Goal: Use online tool/utility: Utilize a website feature to perform a specific function

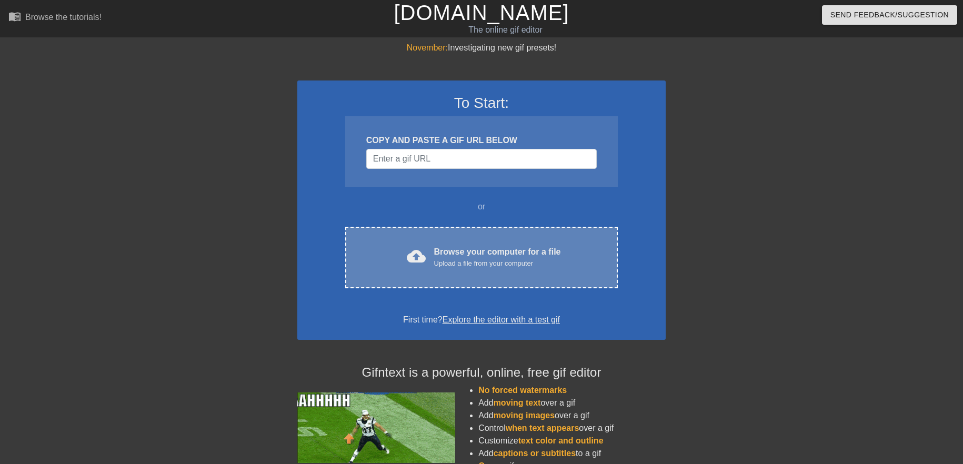
click at [416, 246] on div "cloud_upload Browse your computer for a file Upload a file from your computer" at bounding box center [481, 258] width 228 height 24
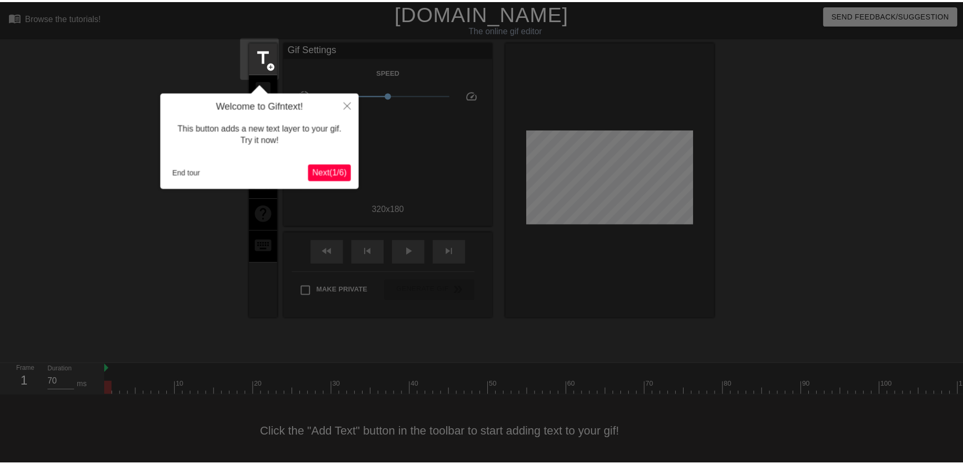
scroll to position [13, 0]
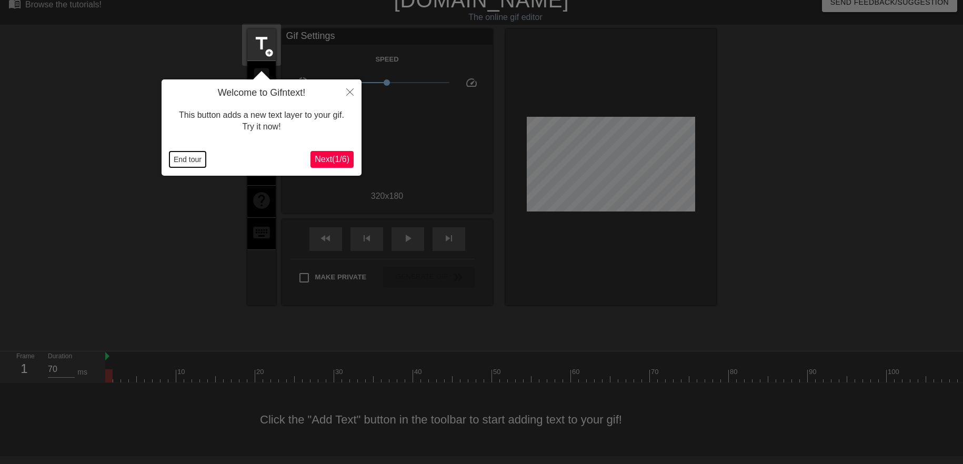
click at [198, 163] on button "End tour" at bounding box center [187, 160] width 36 height 16
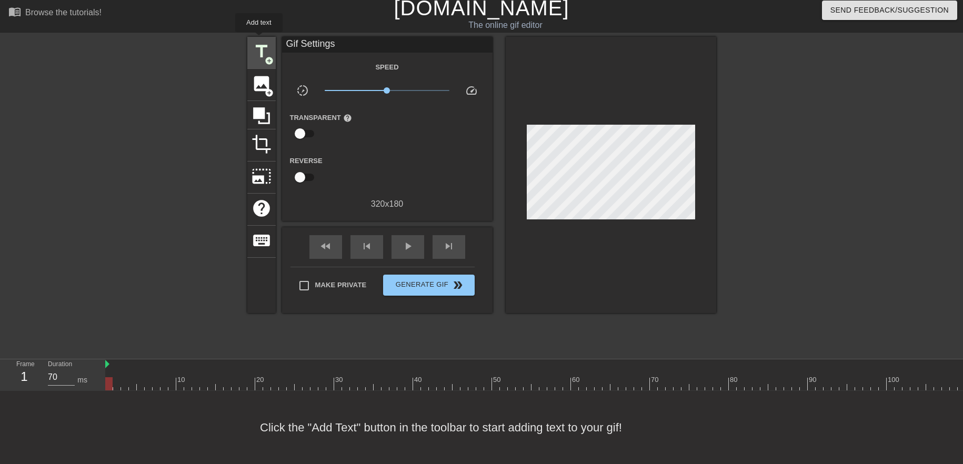
click at [259, 42] on span "title" at bounding box center [262, 52] width 20 height 20
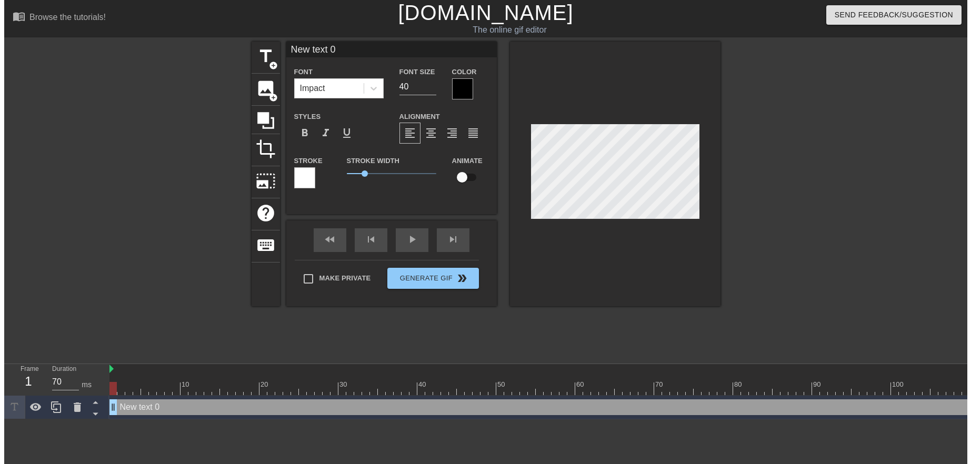
scroll to position [0, 0]
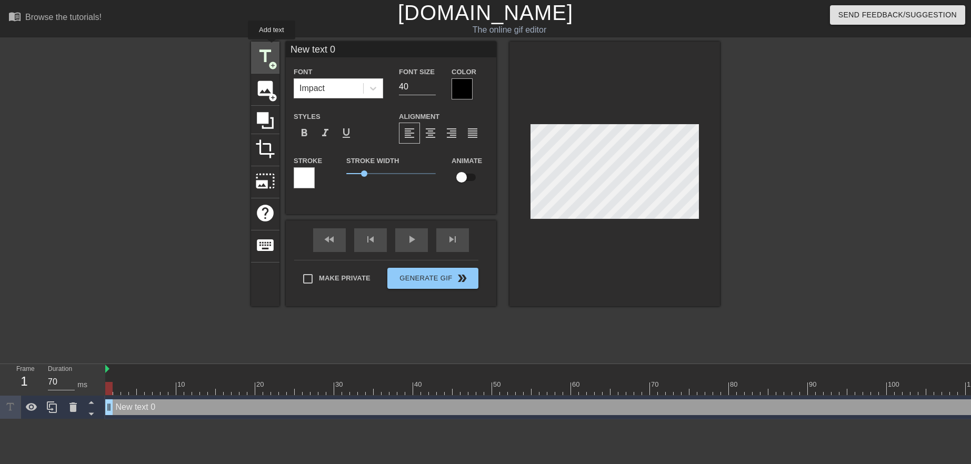
drag, startPoint x: 348, startPoint y: 50, endPoint x: 272, endPoint y: 47, distance: 76.4
click at [272, 47] on div "title add_circle image add_circle crop photo_size_select_large help keyboard Ne…" at bounding box center [485, 174] width 469 height 265
drag, startPoint x: 402, startPoint y: 47, endPoint x: 344, endPoint y: 51, distance: 57.4
click at [344, 51] on input "I guess I'm a terrorist now" at bounding box center [391, 50] width 210 height 16
type input "I guess I'm a"
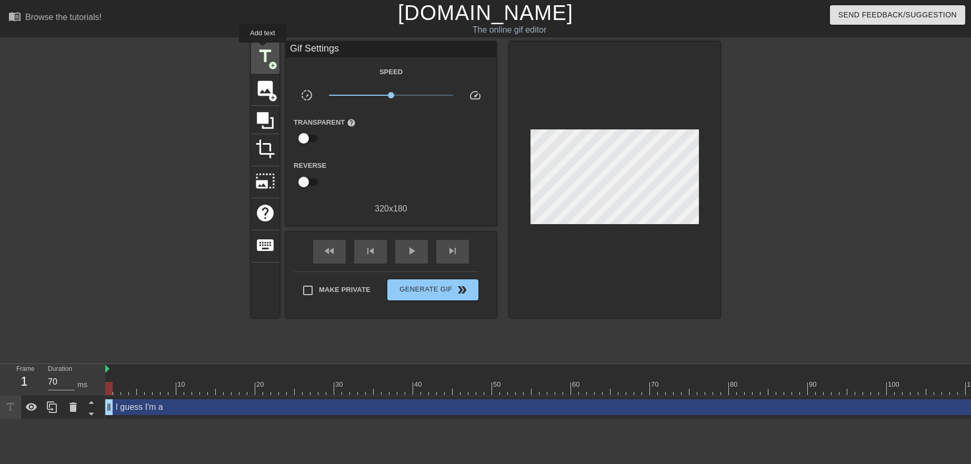
click at [263, 50] on span "title" at bounding box center [265, 56] width 20 height 20
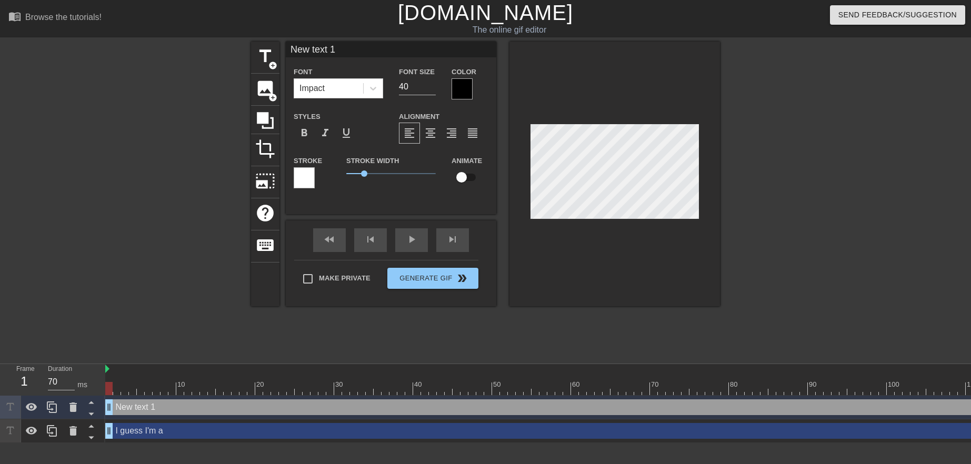
drag, startPoint x: 343, startPoint y: 49, endPoint x: 285, endPoint y: 44, distance: 58.1
click at [285, 44] on div "title add_circle image add_circle crop photo_size_select_large help keyboard Ne…" at bounding box center [485, 174] width 469 height 265
type input "terrorist now"
click at [193, 433] on div "I guess I'm a drag_handle drag_handle" at bounding box center [630, 431] width 1050 height 16
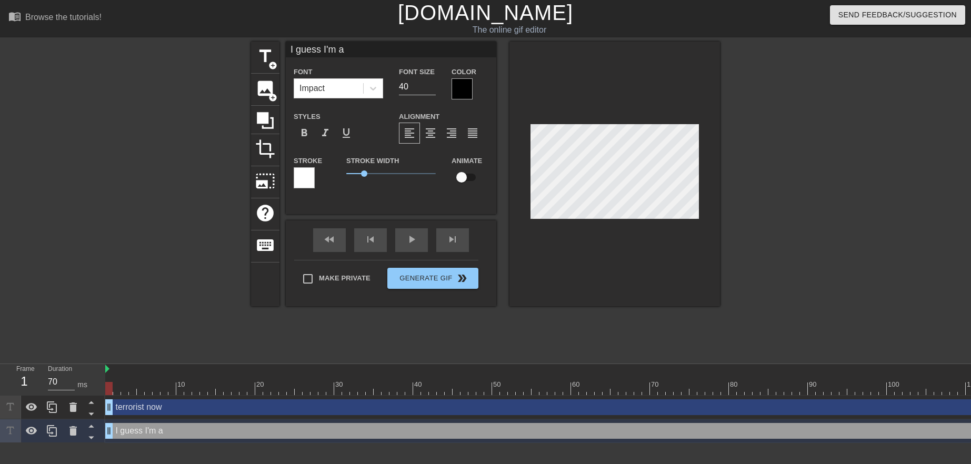
click at [170, 408] on div "terrorist now drag_handle drag_handle" at bounding box center [630, 407] width 1050 height 16
type input "terrorist now"
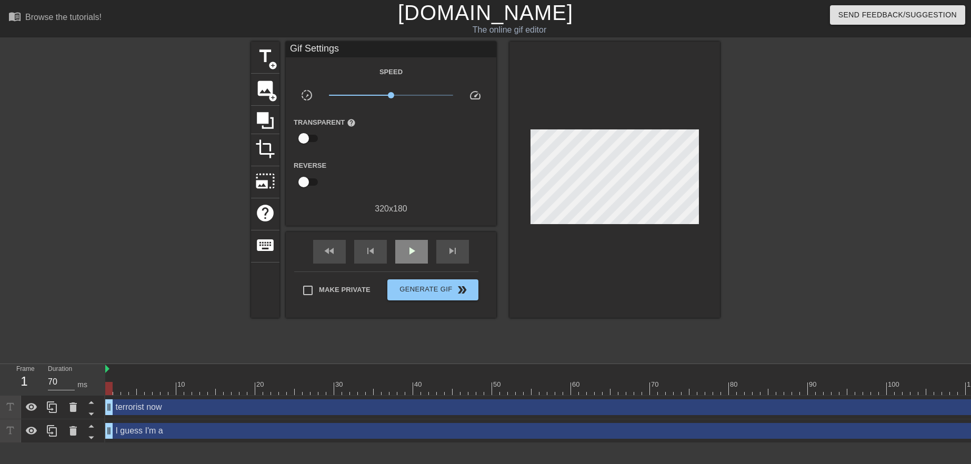
click at [405, 234] on div "fast_rewind skip_previous play_arrow skip_next" at bounding box center [391, 251] width 172 height 39
click at [414, 256] on span "play_arrow" at bounding box center [411, 251] width 13 height 13
click at [258, 61] on span "title" at bounding box center [265, 56] width 20 height 20
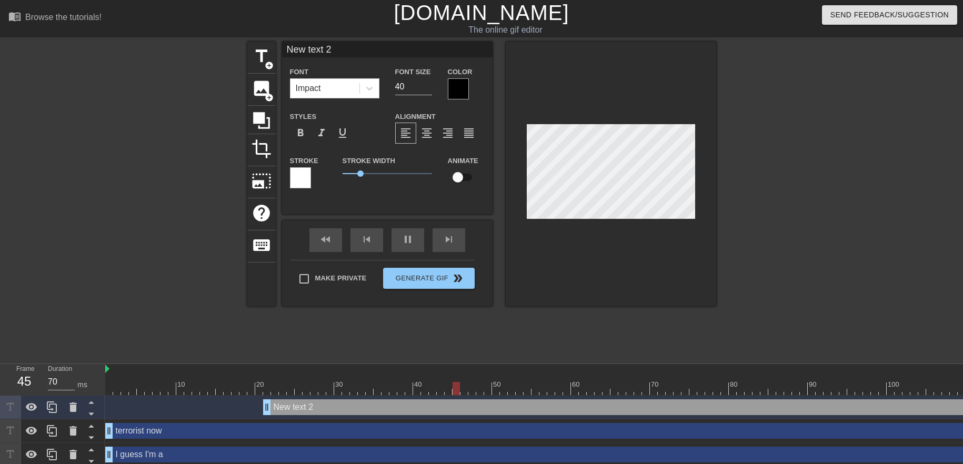
drag, startPoint x: 334, startPoint y: 46, endPoint x: 279, endPoint y: 46, distance: 54.7
click at [280, 45] on div "title add_circle image add_circle crop photo_size_select_large help keyboard Ne…" at bounding box center [481, 174] width 469 height 265
type input "70"
type input "a"
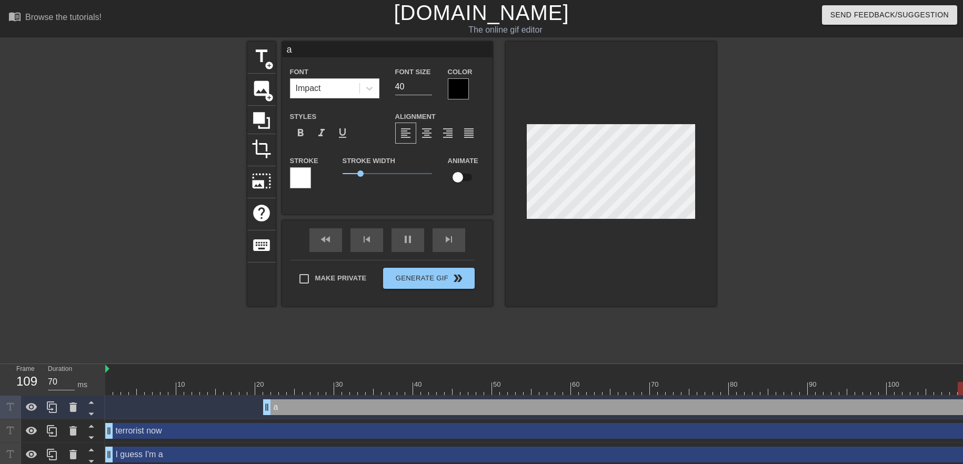
type input "60"
type input "al"
type input "70"
type input "alw"
type input "70"
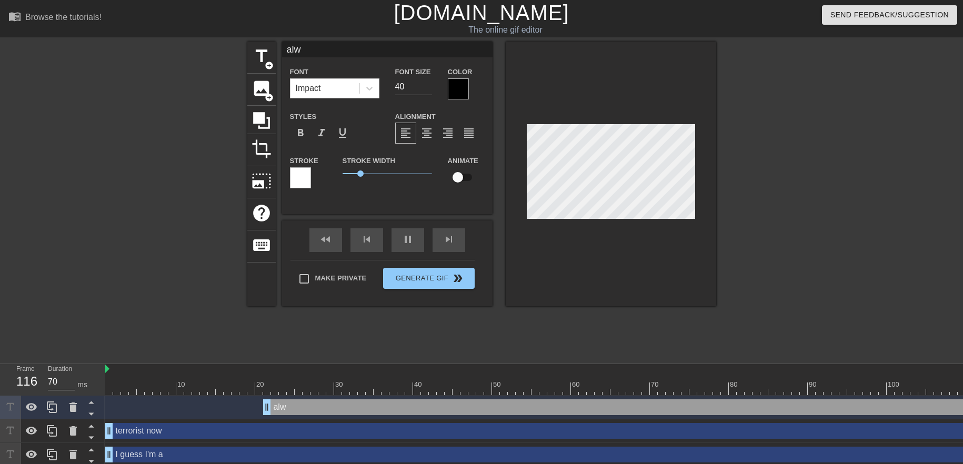
type input "alwa"
type input "60"
type input "alway"
type input "60"
type input "always"
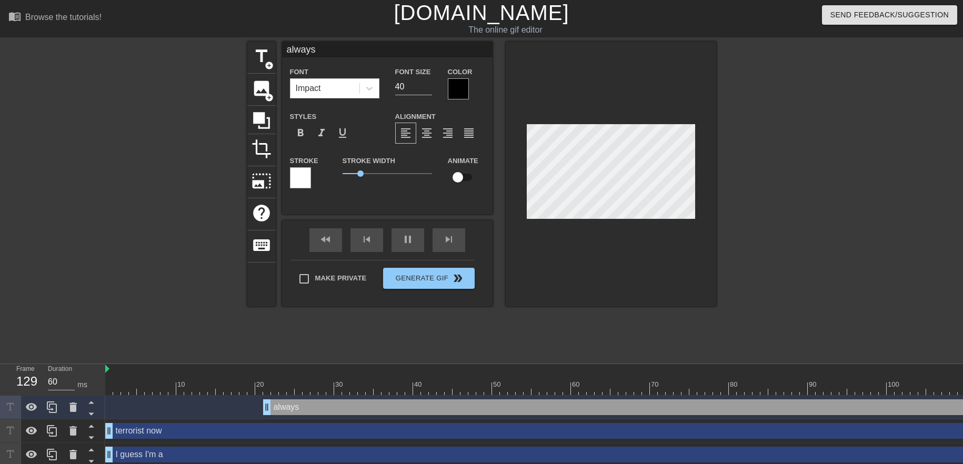
type input "70"
type input "always"
type input "60"
type input "always h"
type input "70"
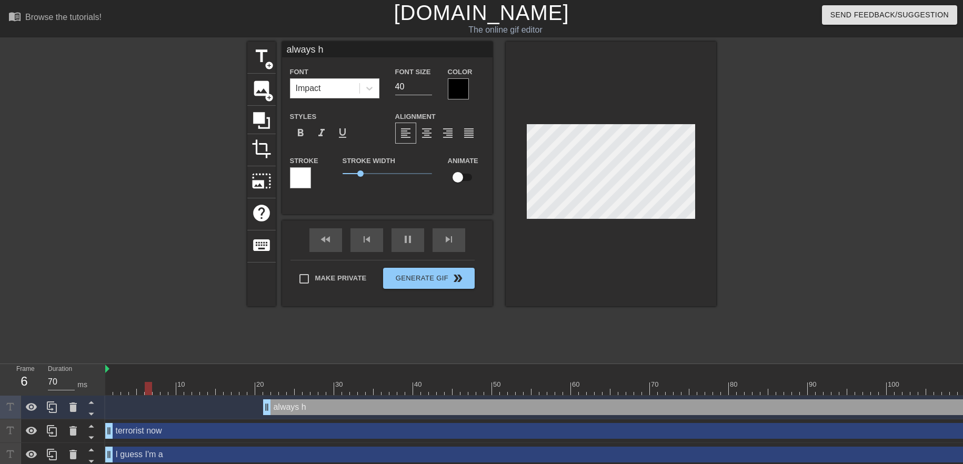
type input "always ha"
type input "60"
type input "always hav"
type input "70"
type input "always have"
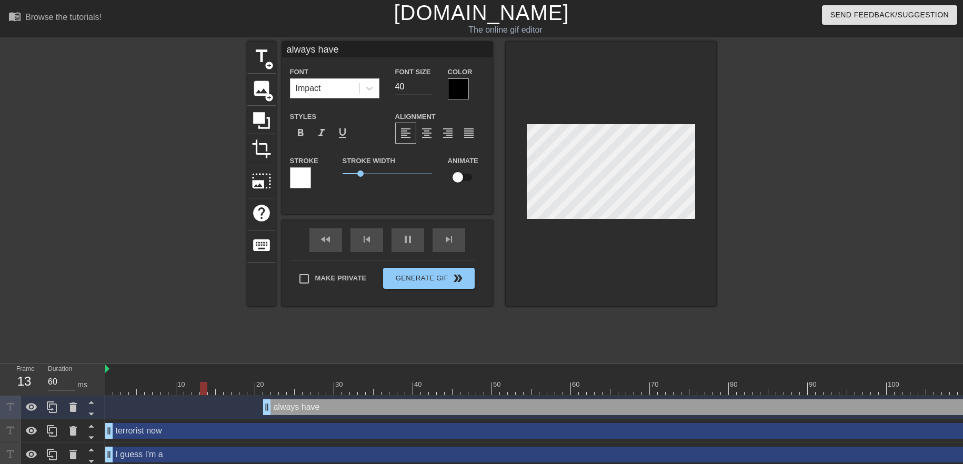
type input "70"
type input "always have"
type input "70"
type input "always have b"
type input "70"
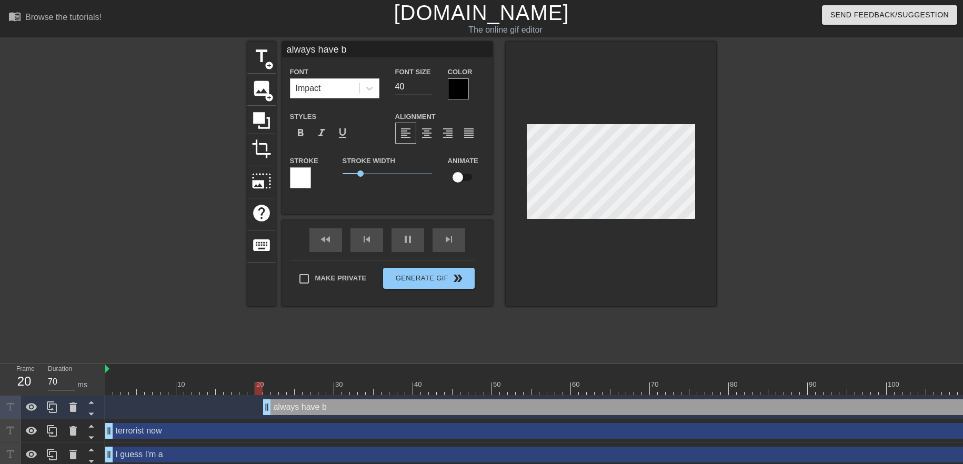
type input "always have be"
type input "60"
type input "always have ben"
type input "70"
type input "always have be"
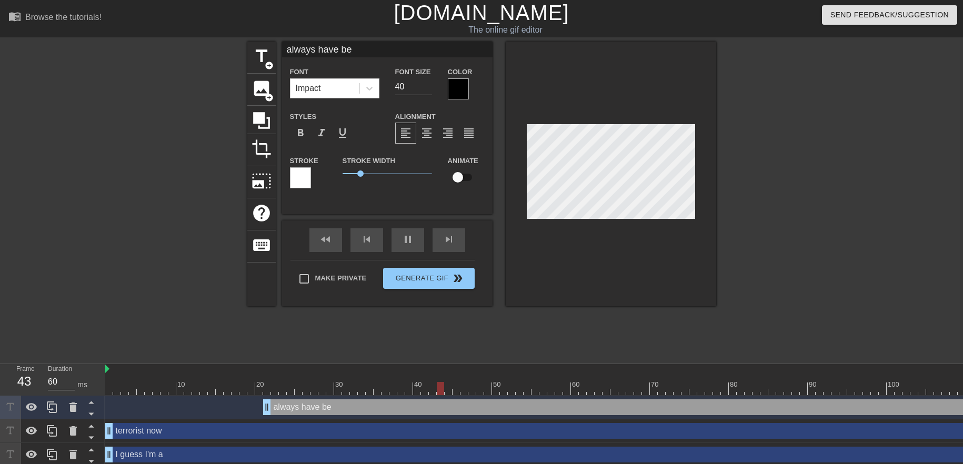
type input "70"
type input "always have bee"
type input "70"
type input "always have been"
type input "70"
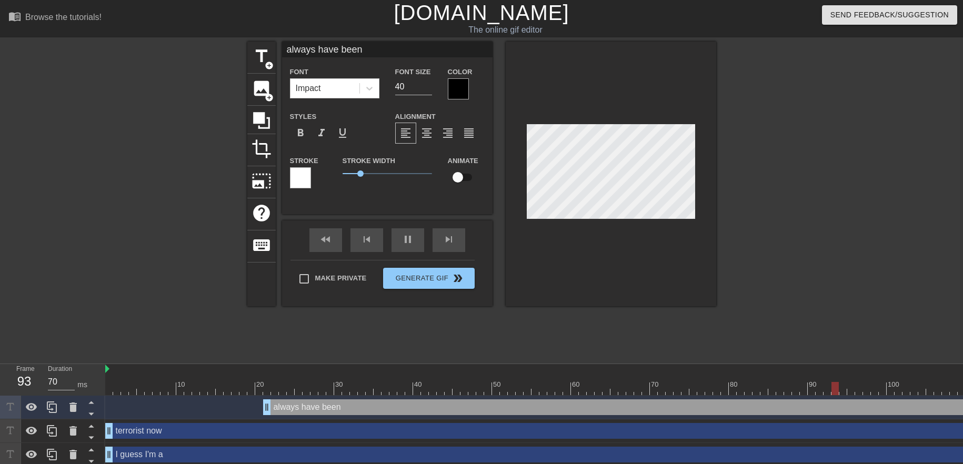
type input "always have been"
click at [459, 93] on div at bounding box center [458, 88] width 21 height 21
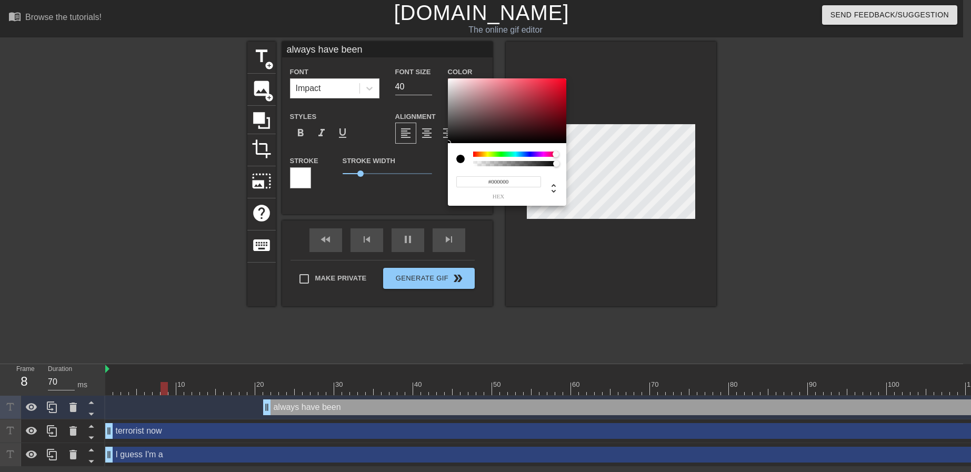
click at [556, 154] on div at bounding box center [515, 154] width 85 height 5
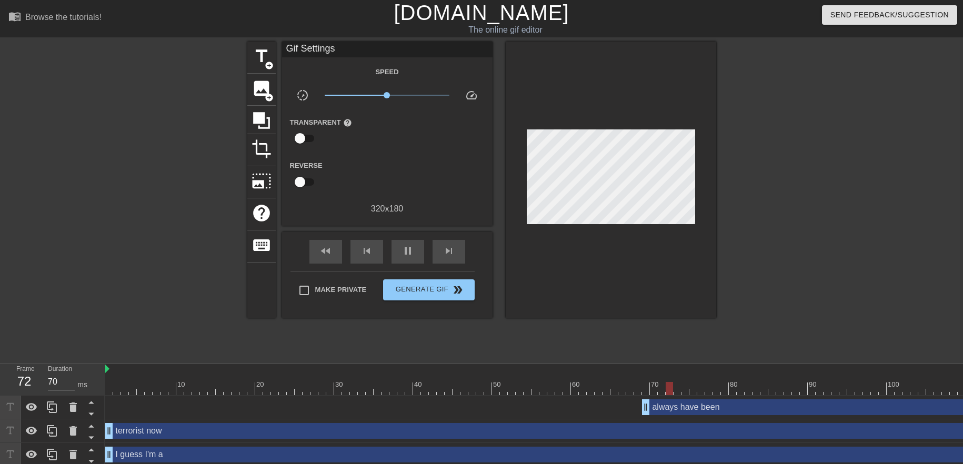
drag, startPoint x: 266, startPoint y: 408, endPoint x: 649, endPoint y: 414, distance: 382.6
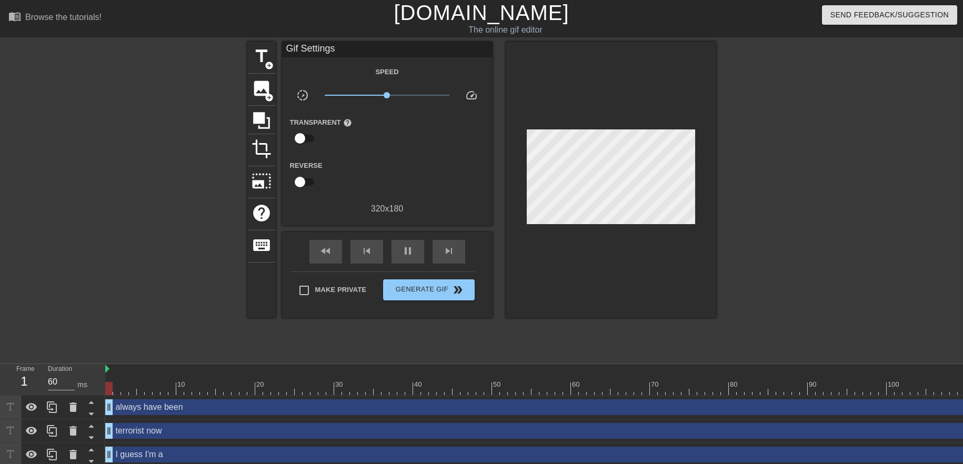
drag, startPoint x: 644, startPoint y: 407, endPoint x: 86, endPoint y: 375, distance: 558.2
click at [86, 375] on div "Frame 1 Duration 60 ms 10 20 30 40 50 60 70 80 90 100 110 120 130 always have b…" at bounding box center [481, 415] width 963 height 103
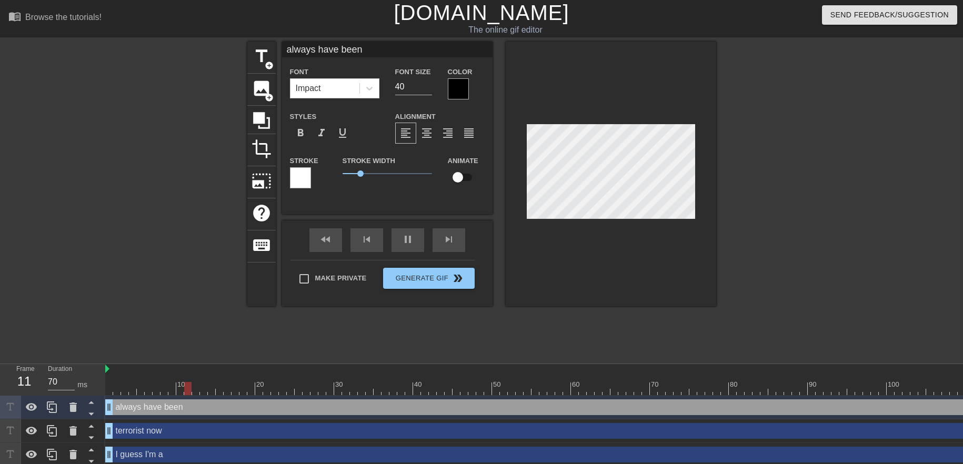
click at [458, 91] on div at bounding box center [458, 88] width 21 height 21
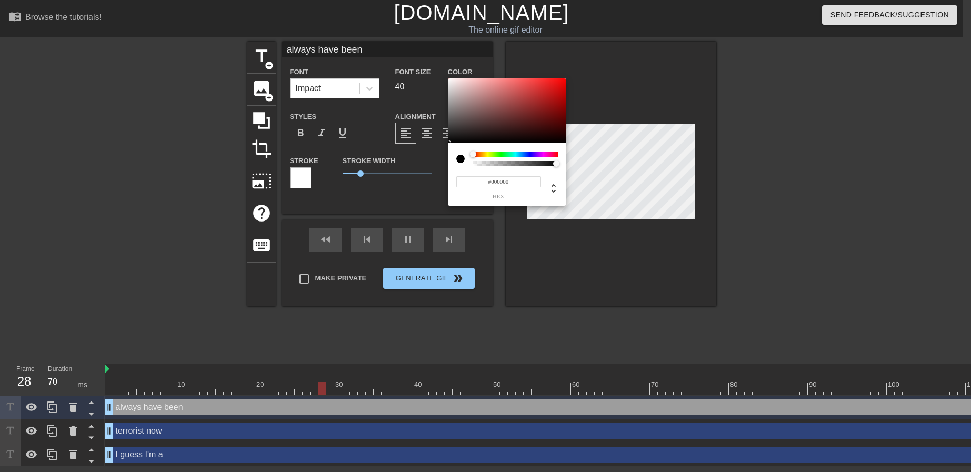
click at [555, 156] on div at bounding box center [515, 154] width 85 height 5
type input "70"
type input "#BE062C"
click at [562, 95] on div at bounding box center [507, 110] width 118 height 65
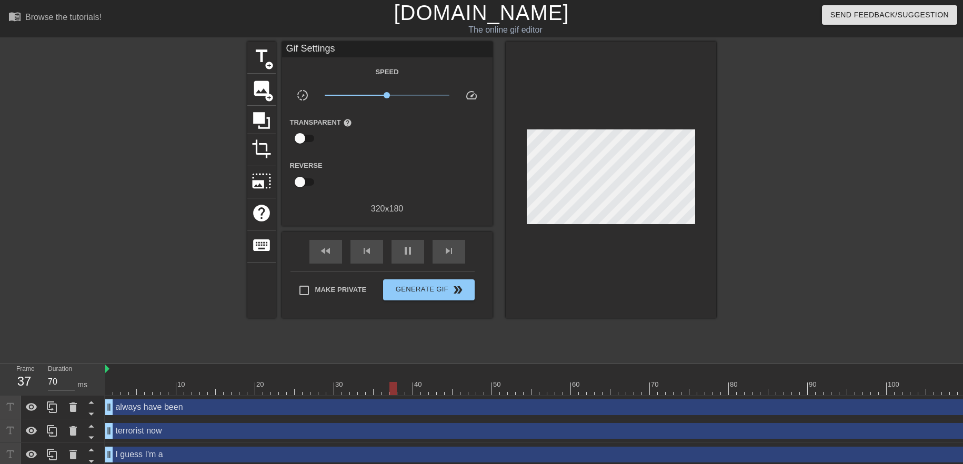
click at [250, 414] on div "always have been drag_handle drag_handle" at bounding box center [630, 407] width 1050 height 16
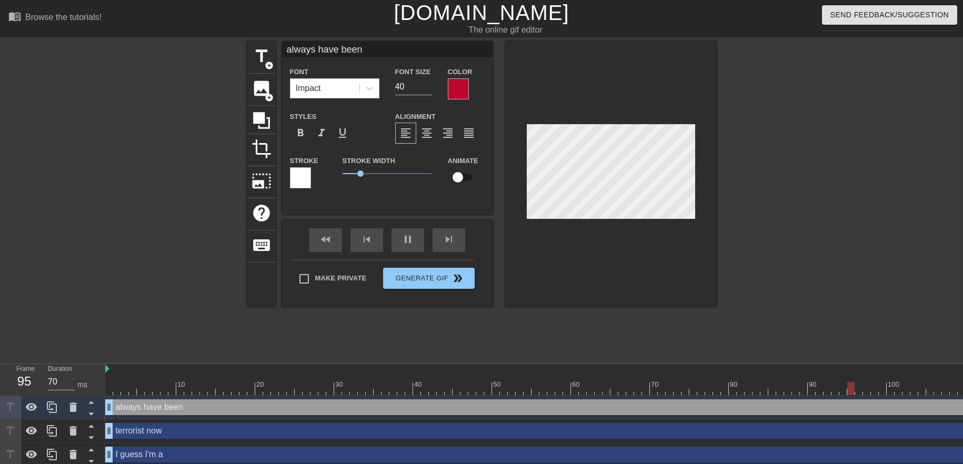
click at [304, 176] on div at bounding box center [300, 177] width 21 height 21
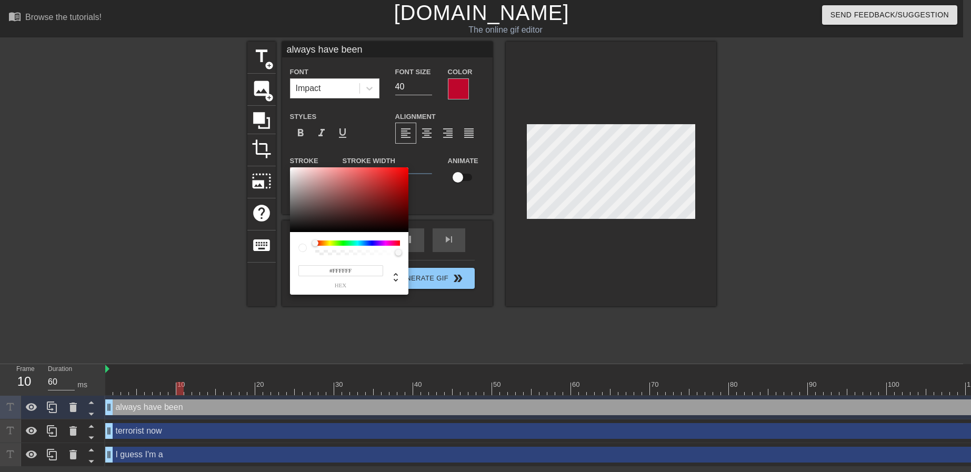
type input "70"
type input "#0B0404"
click at [365, 229] on div at bounding box center [349, 199] width 118 height 65
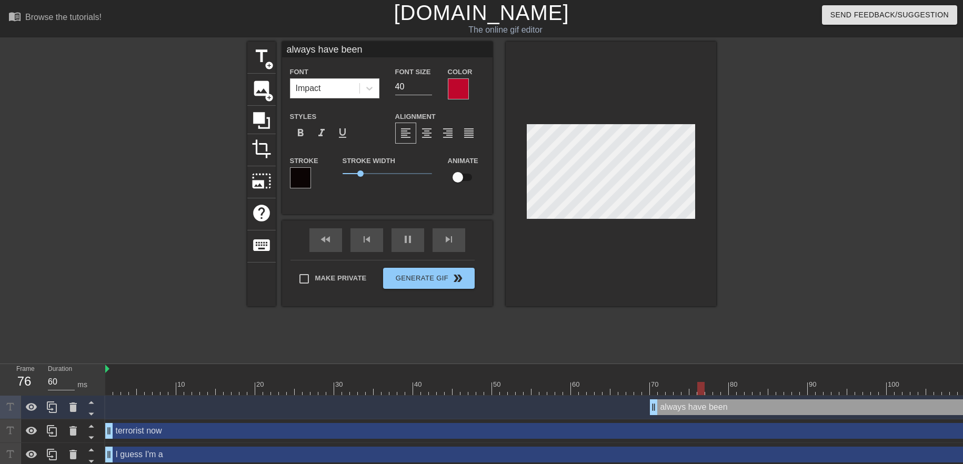
drag, startPoint x: 109, startPoint y: 409, endPoint x: 658, endPoint y: 411, distance: 548.3
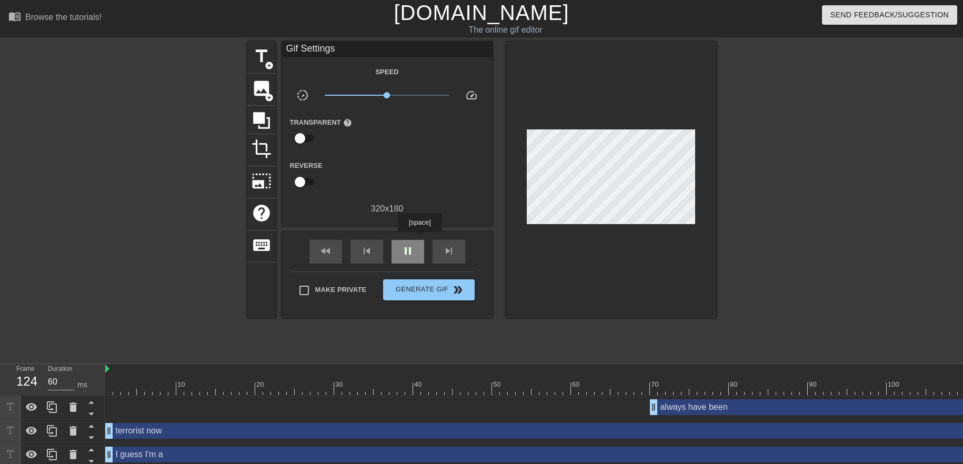
click at [419, 240] on div "pause" at bounding box center [408, 252] width 33 height 24
click at [408, 254] on span "play_arrow" at bounding box center [408, 251] width 13 height 13
drag, startPoint x: 653, startPoint y: 404, endPoint x: 684, endPoint y: 406, distance: 31.1
drag, startPoint x: 685, startPoint y: 407, endPoint x: 724, endPoint y: 407, distance: 38.9
drag, startPoint x: 725, startPoint y: 409, endPoint x: 745, endPoint y: 409, distance: 20.5
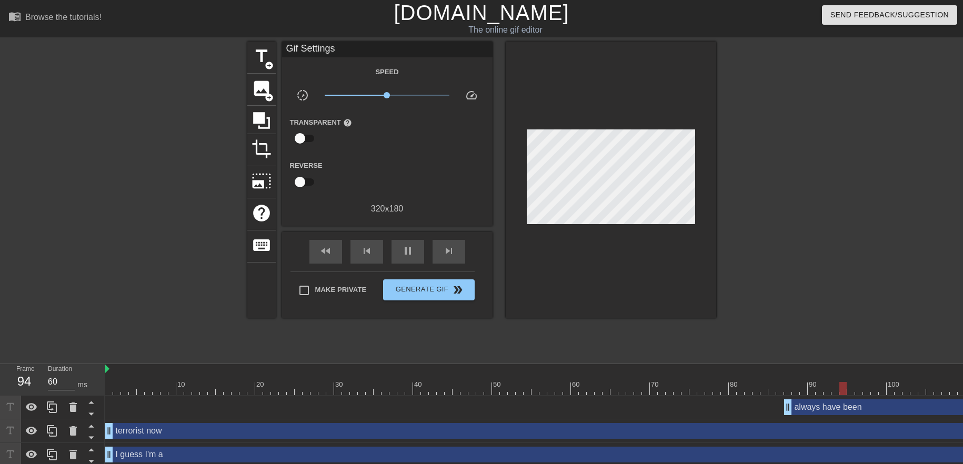
drag, startPoint x: 750, startPoint y: 407, endPoint x: 612, endPoint y: 408, distance: 137.9
click at [806, 408] on div "always have been drag_handle drag_handle" at bounding box center [630, 407] width 1050 height 16
click at [263, 153] on span "crop" at bounding box center [262, 149] width 20 height 20
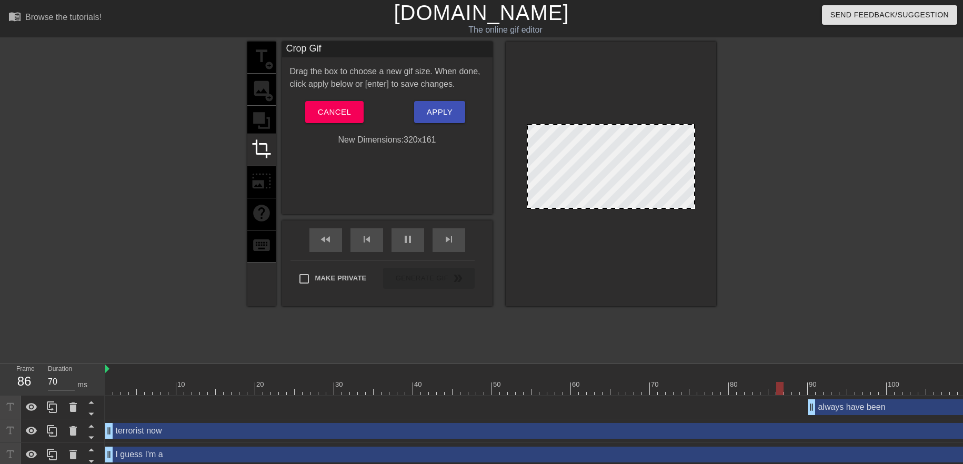
drag, startPoint x: 623, startPoint y: 218, endPoint x: 623, endPoint y: 208, distance: 10.0
click at [623, 208] on div at bounding box center [611, 207] width 166 height 5
click at [458, 114] on button "Apply" at bounding box center [439, 112] width 51 height 22
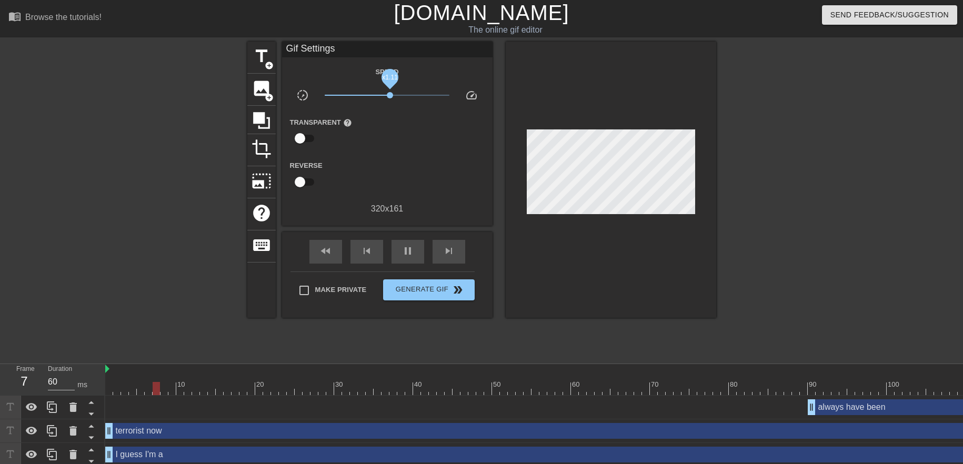
click at [390, 95] on span "x1.11" at bounding box center [390, 95] width 6 height 6
type input "70"
click at [410, 294] on span "Generate Gif double_arrow" at bounding box center [428, 290] width 83 height 13
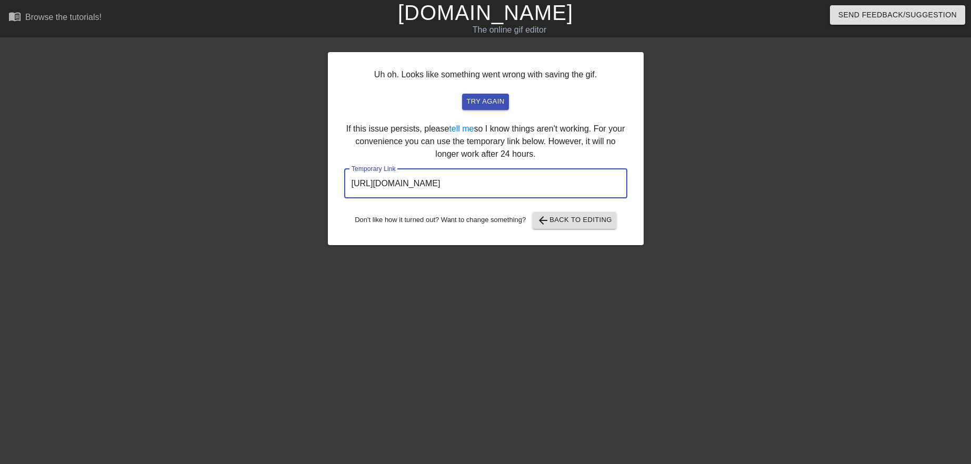
drag, startPoint x: 351, startPoint y: 183, endPoint x: 578, endPoint y: 185, distance: 226.8
click at [578, 185] on input "[URL][DOMAIN_NAME]" at bounding box center [485, 183] width 283 height 29
drag, startPoint x: 540, startPoint y: 187, endPoint x: 517, endPoint y: 186, distance: 22.7
